Goal: Task Accomplishment & Management: Complete application form

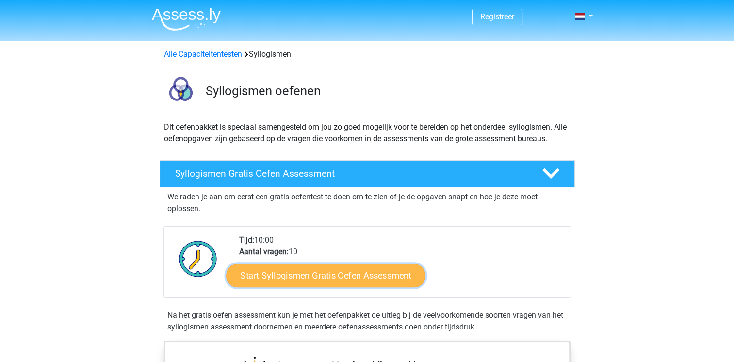
click at [367, 277] on link "Start Syllogismen Gratis Oefen Assessment" at bounding box center [325, 274] width 199 height 23
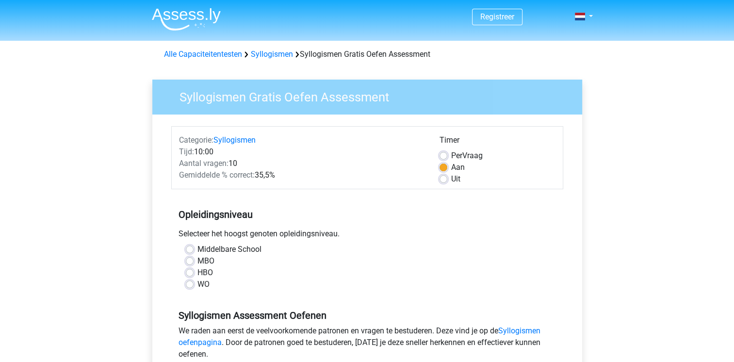
click at [201, 259] on label "MBO" at bounding box center [205, 261] width 17 height 12
click at [193, 259] on input "MBO" at bounding box center [190, 260] width 8 height 10
radio input "true"
click at [206, 271] on label "HBO" at bounding box center [205, 273] width 16 height 12
click at [193, 271] on input "HBO" at bounding box center [190, 272] width 8 height 10
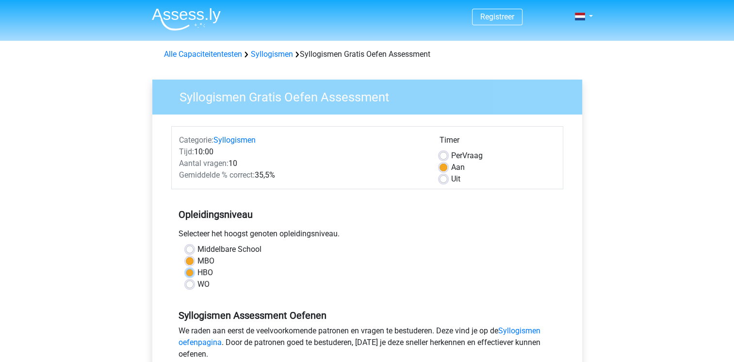
radio input "true"
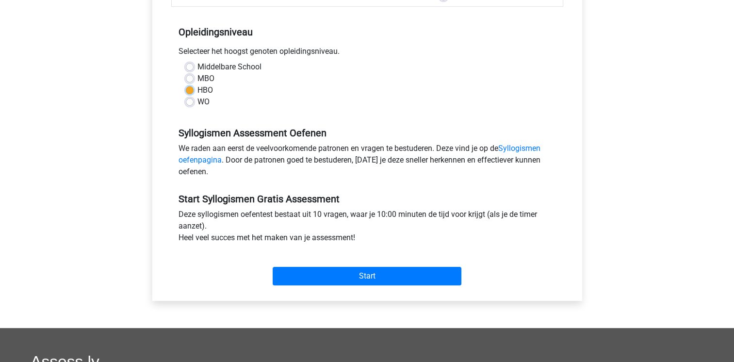
scroll to position [242, 0]
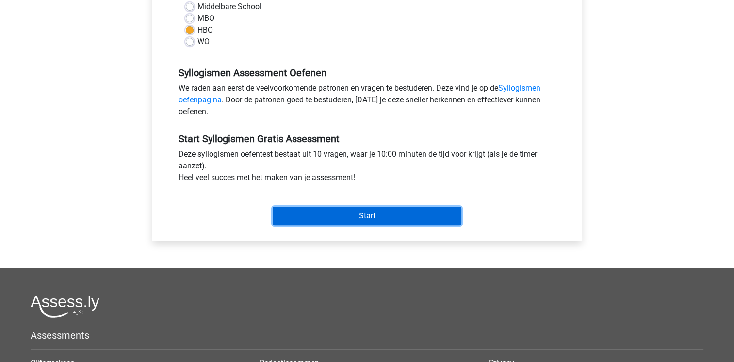
click at [319, 222] on input "Start" at bounding box center [366, 216] width 189 height 18
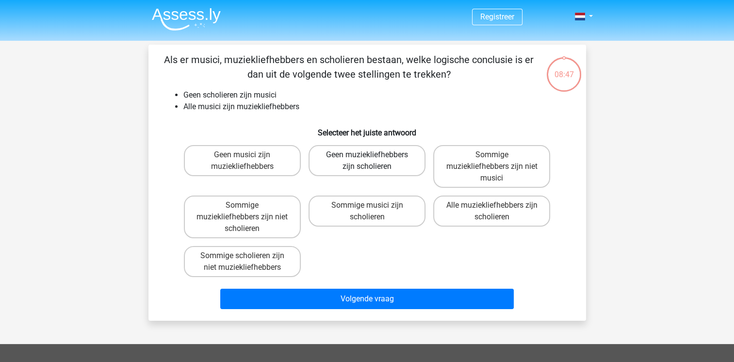
click at [373, 157] on label "Geen muziekliefhebbers zijn scholieren" at bounding box center [366, 160] width 117 height 31
click at [373, 157] on input "Geen muziekliefhebbers zijn scholieren" at bounding box center [370, 158] width 6 height 6
radio input "true"
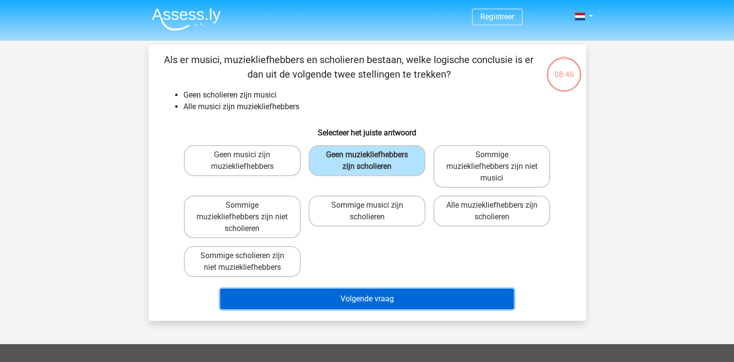
click at [434, 289] on button "Volgende vraag" at bounding box center [366, 298] width 293 height 20
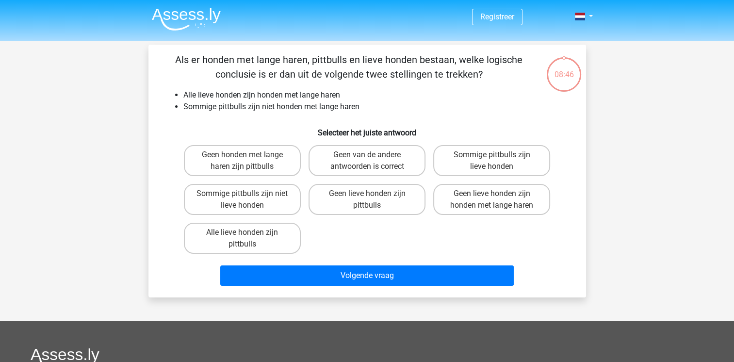
scroll to position [45, 0]
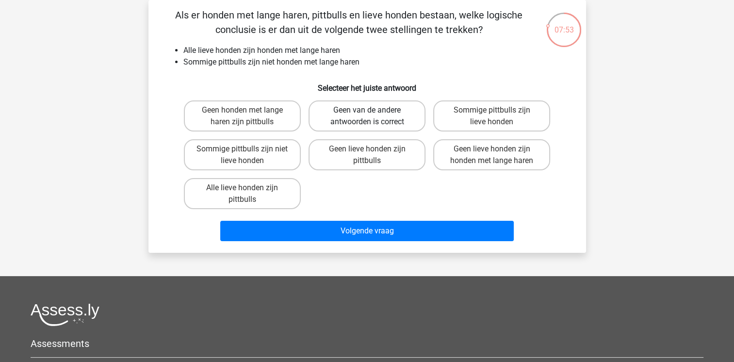
click at [323, 116] on label "Geen van de andere antwoorden is correct" at bounding box center [366, 115] width 117 height 31
click at [367, 116] on input "Geen van de andere antwoorden is correct" at bounding box center [370, 113] width 6 height 6
radio input "true"
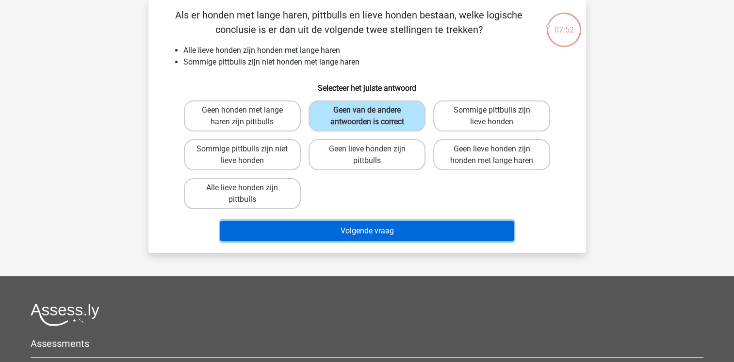
click at [353, 234] on button "Volgende vraag" at bounding box center [366, 231] width 293 height 20
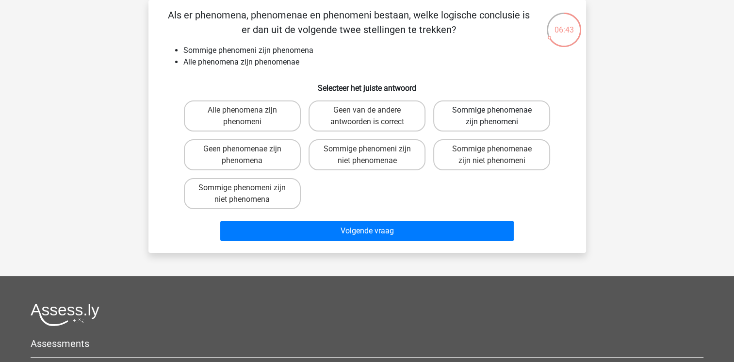
click at [515, 123] on label "Sommige phenomenae zijn phenomeni" at bounding box center [491, 115] width 117 height 31
click at [498, 116] on input "Sommige phenomenae zijn phenomeni" at bounding box center [495, 113] width 6 height 6
radio input "true"
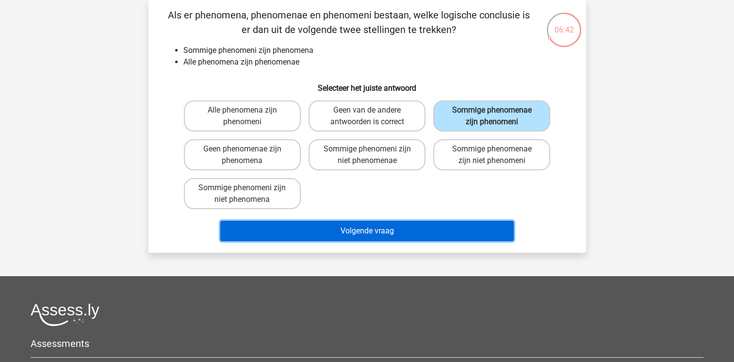
click at [409, 230] on button "Volgende vraag" at bounding box center [366, 231] width 293 height 20
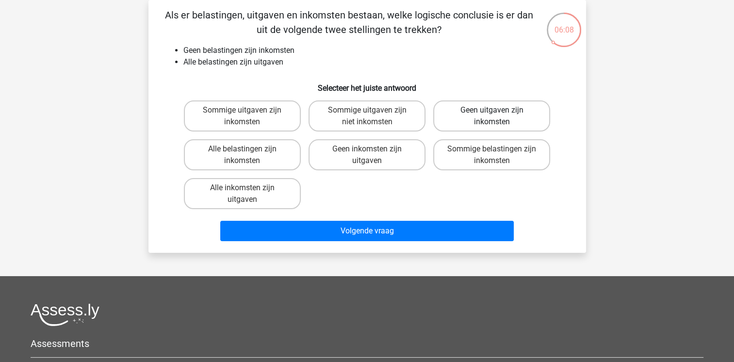
click at [479, 109] on label "Geen uitgaven zijn inkomsten" at bounding box center [491, 115] width 117 height 31
click at [492, 110] on input "Geen uitgaven zijn inkomsten" at bounding box center [495, 113] width 6 height 6
radio input "true"
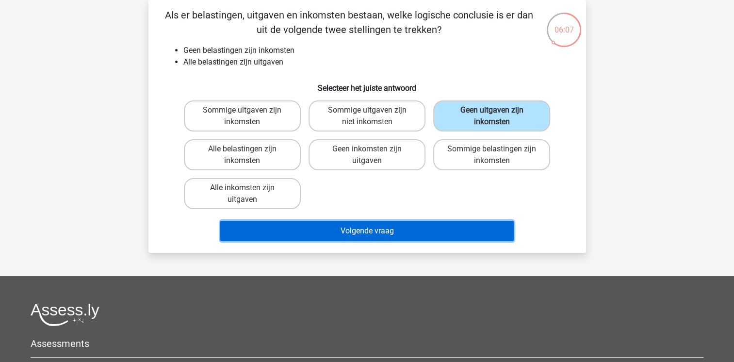
click at [423, 225] on button "Volgende vraag" at bounding box center [366, 231] width 293 height 20
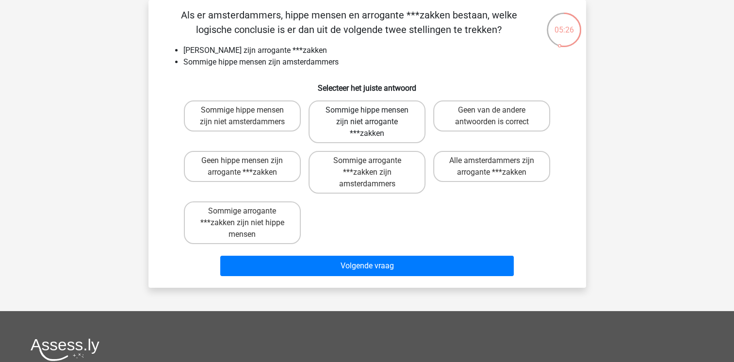
click at [360, 128] on label "Sommige hippe mensen zijn niet arrogante ***zakken" at bounding box center [366, 121] width 117 height 43
click at [367, 116] on input "Sommige hippe mensen zijn niet arrogante ***zakken" at bounding box center [370, 113] width 6 height 6
radio input "true"
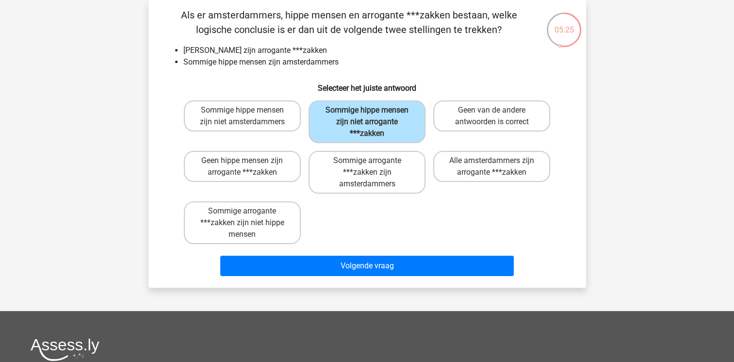
click at [381, 282] on div "Als er amsterdammers, hippe mensen en arrogante ***zakken bestaan, welke logisc…" at bounding box center [366, 143] width 437 height 287
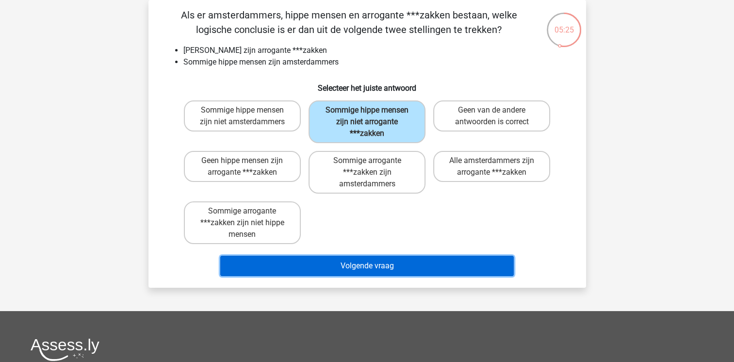
click at [385, 271] on button "Volgende vraag" at bounding box center [366, 266] width 293 height 20
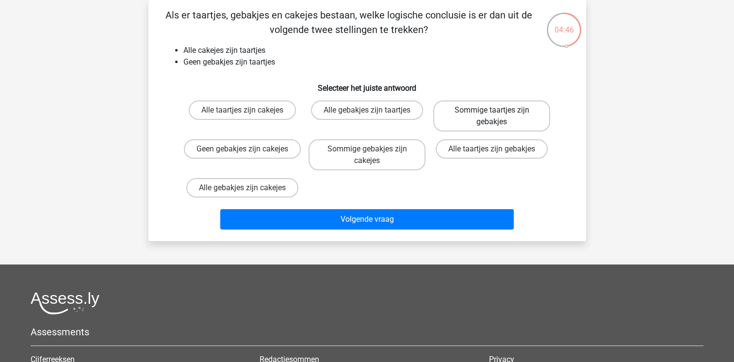
click at [465, 126] on label "Sommige taartjes zijn gebakjes" at bounding box center [491, 115] width 117 height 31
click at [492, 116] on input "Sommige taartjes zijn gebakjes" at bounding box center [495, 113] width 6 height 6
radio input "true"
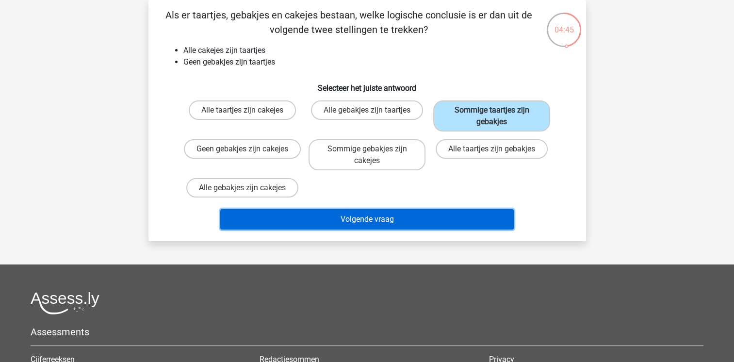
click at [425, 215] on button "Volgende vraag" at bounding box center [366, 219] width 293 height 20
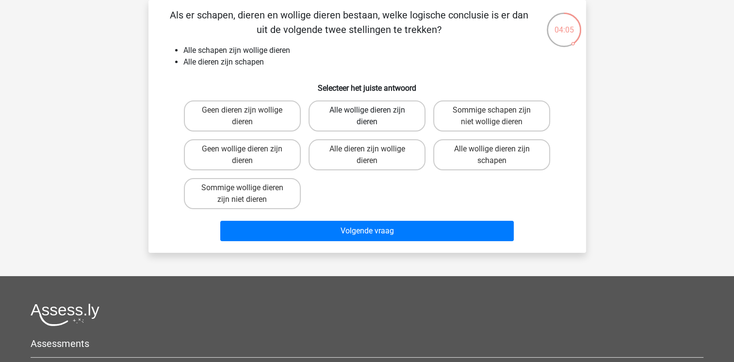
click at [370, 119] on label "Alle wollige dieren zijn dieren" at bounding box center [366, 115] width 117 height 31
click at [370, 116] on input "Alle wollige dieren zijn dieren" at bounding box center [370, 113] width 6 height 6
radio input "true"
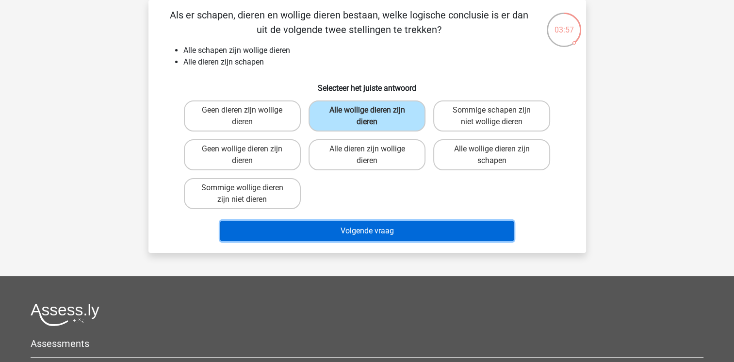
click at [399, 226] on button "Volgende vraag" at bounding box center [366, 231] width 293 height 20
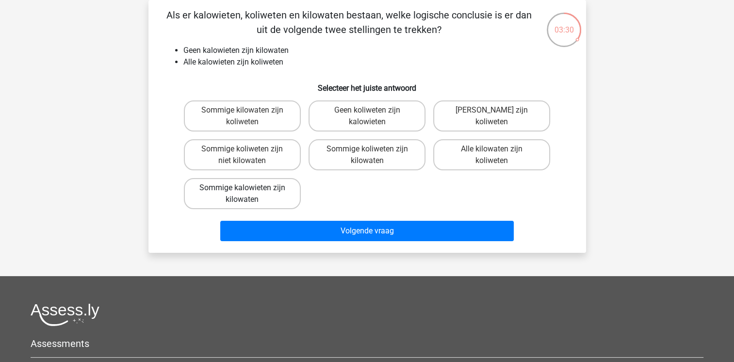
click at [231, 199] on label "Sommige kalowieten zijn kilowaten" at bounding box center [242, 193] width 117 height 31
click at [242, 194] on input "Sommige kalowieten zijn kilowaten" at bounding box center [245, 191] width 6 height 6
radio input "true"
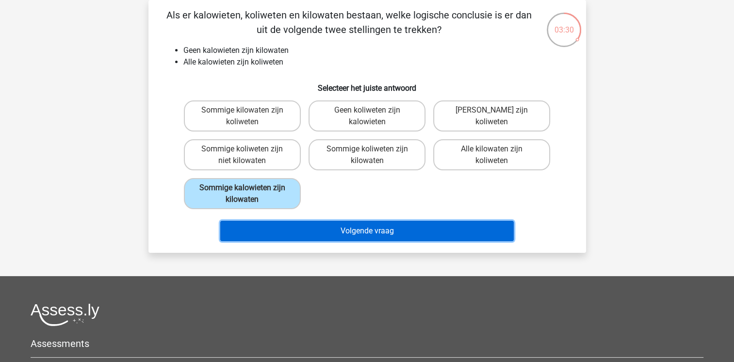
click at [259, 235] on button "Volgende vraag" at bounding box center [366, 231] width 293 height 20
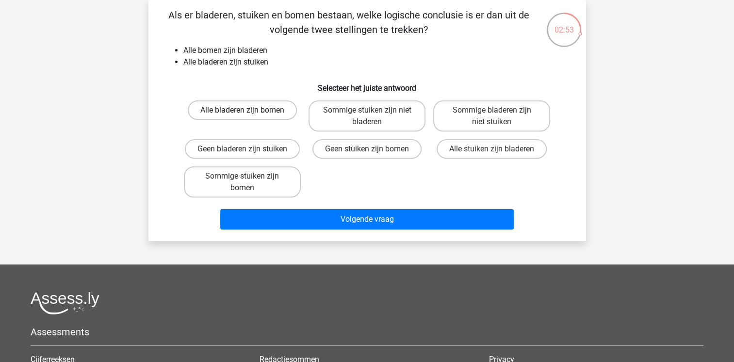
click at [221, 113] on label "Alle bladeren zijn bomen" at bounding box center [242, 109] width 109 height 19
click at [242, 113] on input "Alle bladeren zijn bomen" at bounding box center [245, 113] width 6 height 6
radio input "true"
click at [517, 111] on label "Sommige bladeren zijn niet stuiken" at bounding box center [491, 115] width 117 height 31
click at [498, 111] on input "Sommige bladeren zijn niet stuiken" at bounding box center [495, 113] width 6 height 6
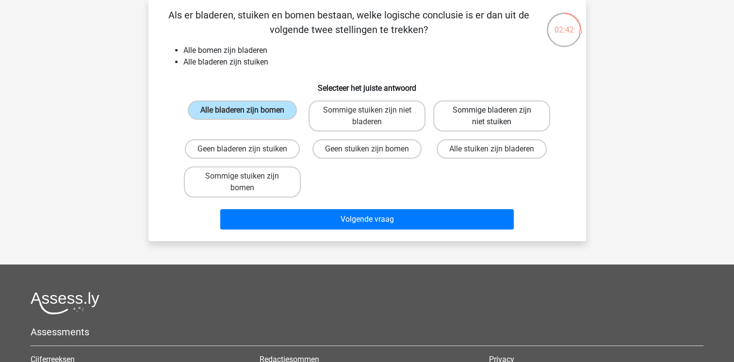
radio input "true"
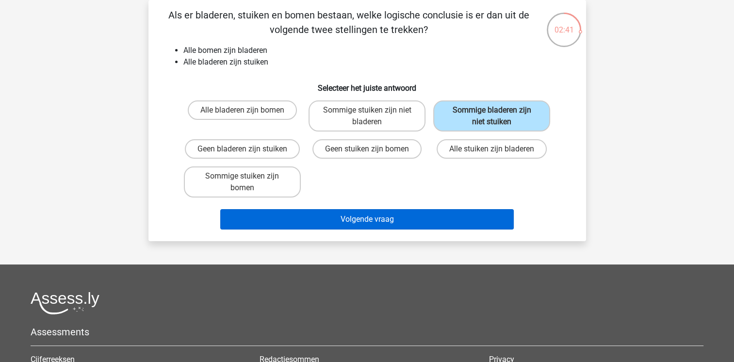
click at [445, 209] on div "Volgende vraag" at bounding box center [367, 217] width 406 height 32
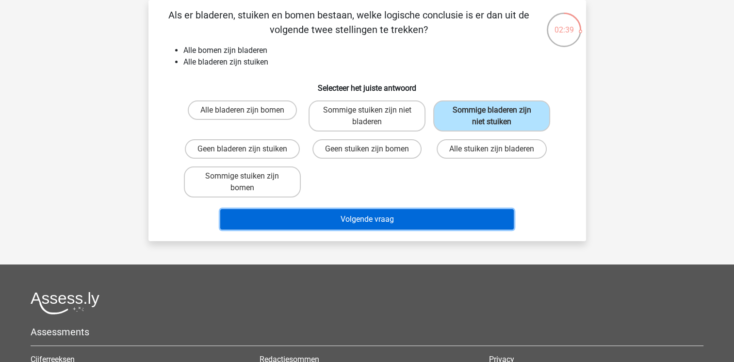
click at [366, 217] on button "Volgende vraag" at bounding box center [366, 219] width 293 height 20
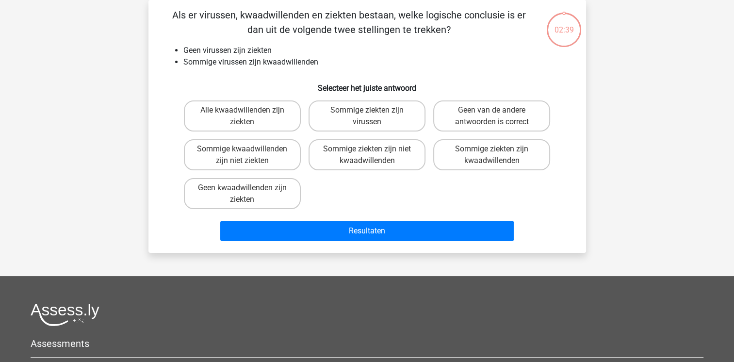
scroll to position [0, 0]
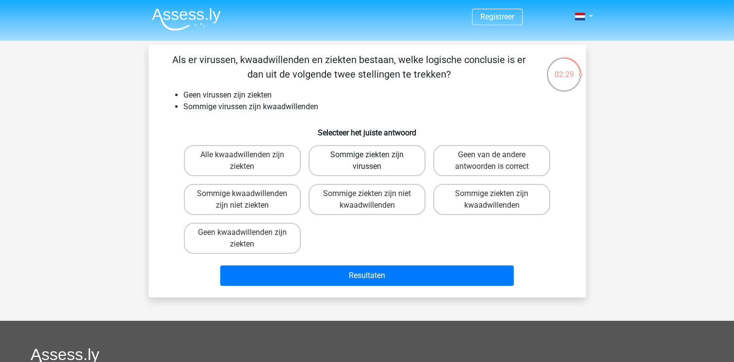
click at [361, 165] on label "Sommige ziekten zijn virussen" at bounding box center [366, 160] width 117 height 31
click at [367, 161] on input "Sommige ziekten zijn virussen" at bounding box center [370, 158] width 6 height 6
radio input "true"
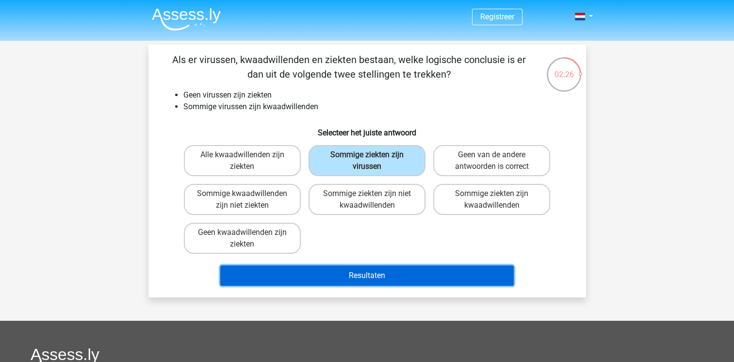
click at [388, 274] on button "Resultaten" at bounding box center [366, 275] width 293 height 20
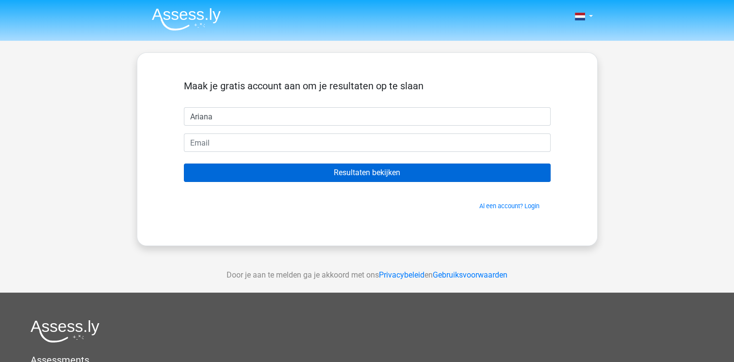
type input "Ariana"
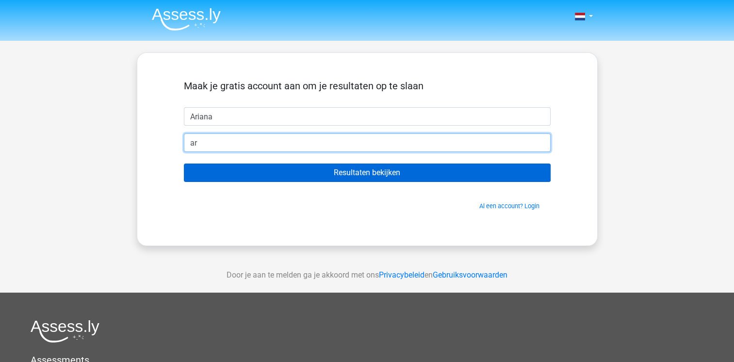
type input "[PERSON_NAME][EMAIL_ADDRESS][DOMAIN_NAME]"
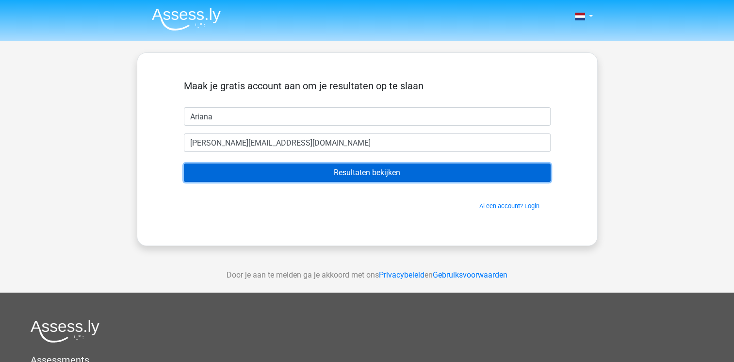
click at [367, 177] on input "Resultaten bekijken" at bounding box center [367, 172] width 367 height 18
